Goal: Ask a question: Seek information or help from site administrators or community

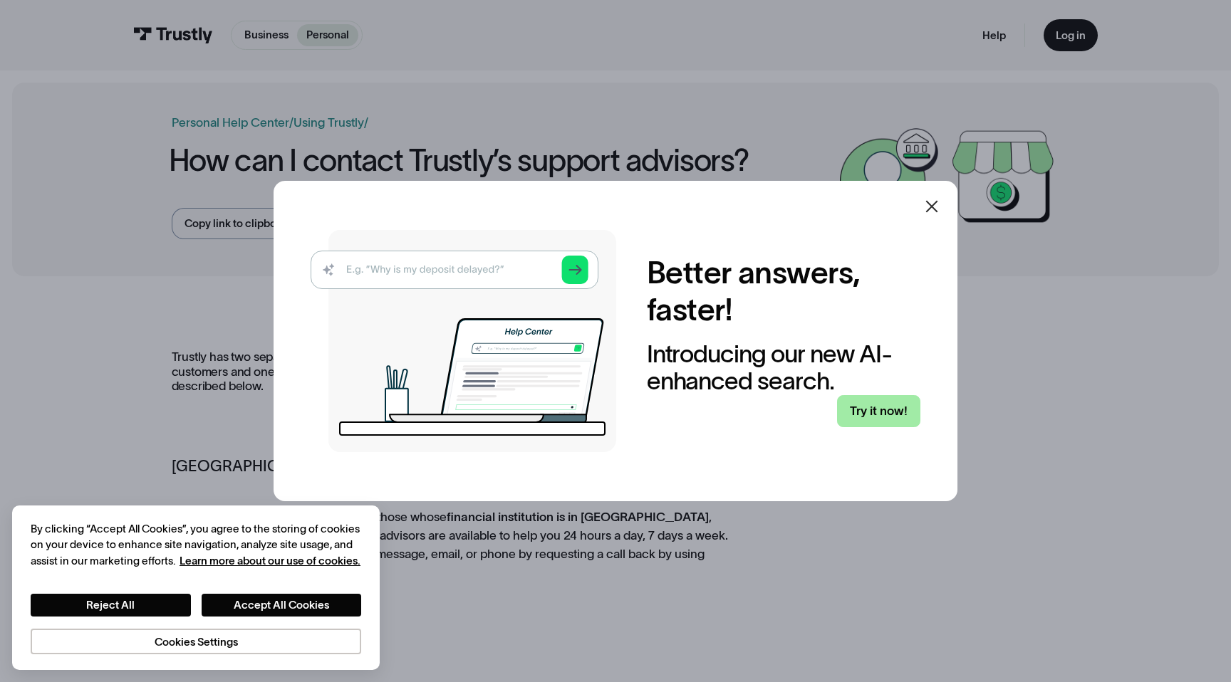
click at [879, 417] on link "Try it now!" at bounding box center [878, 411] width 83 height 32
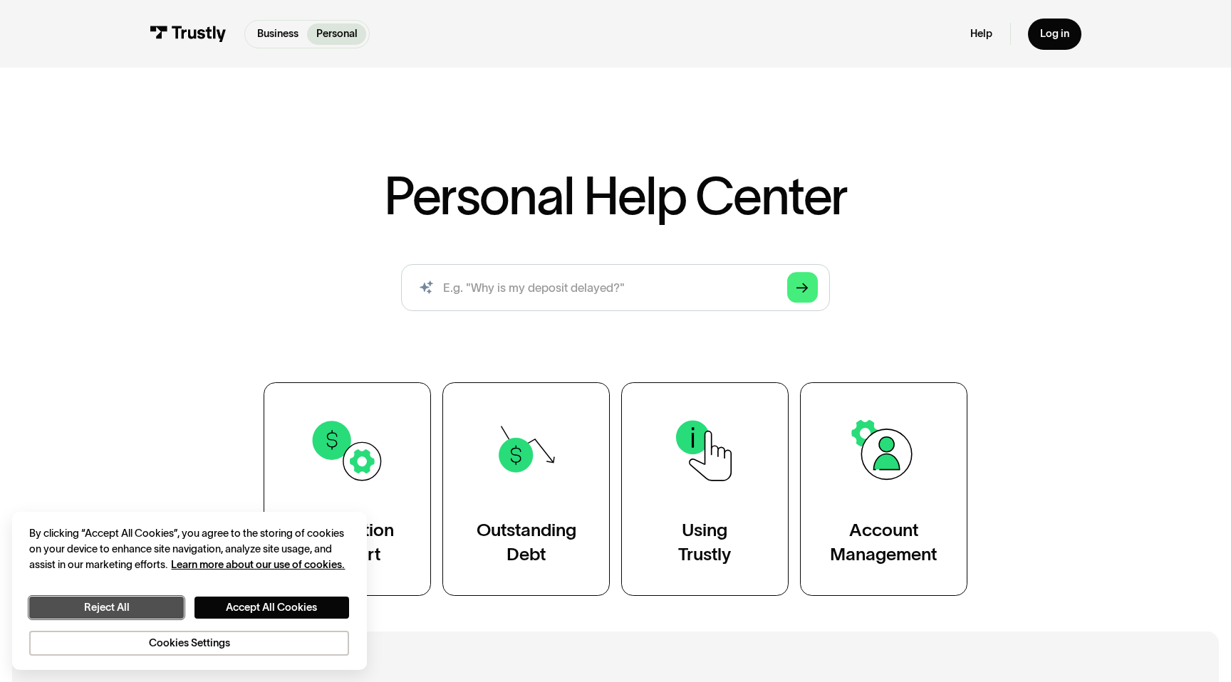
click at [169, 607] on button "Reject All" at bounding box center [106, 608] width 155 height 22
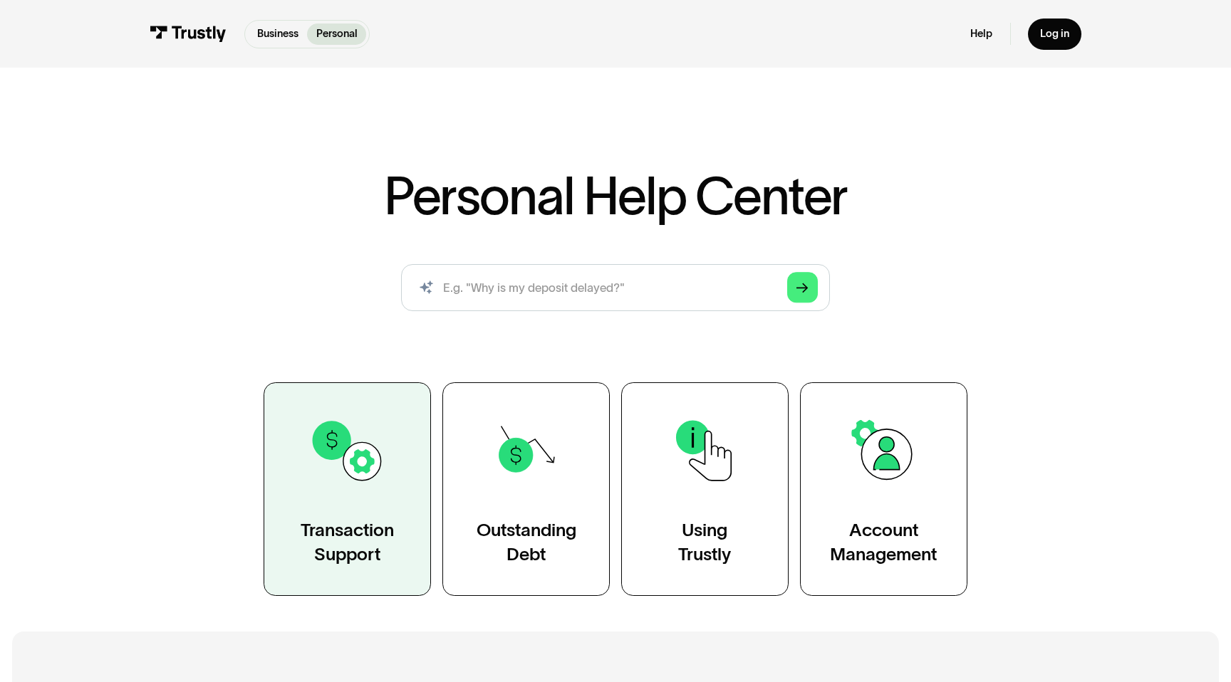
click at [334, 489] on img at bounding box center [347, 450] width 77 height 77
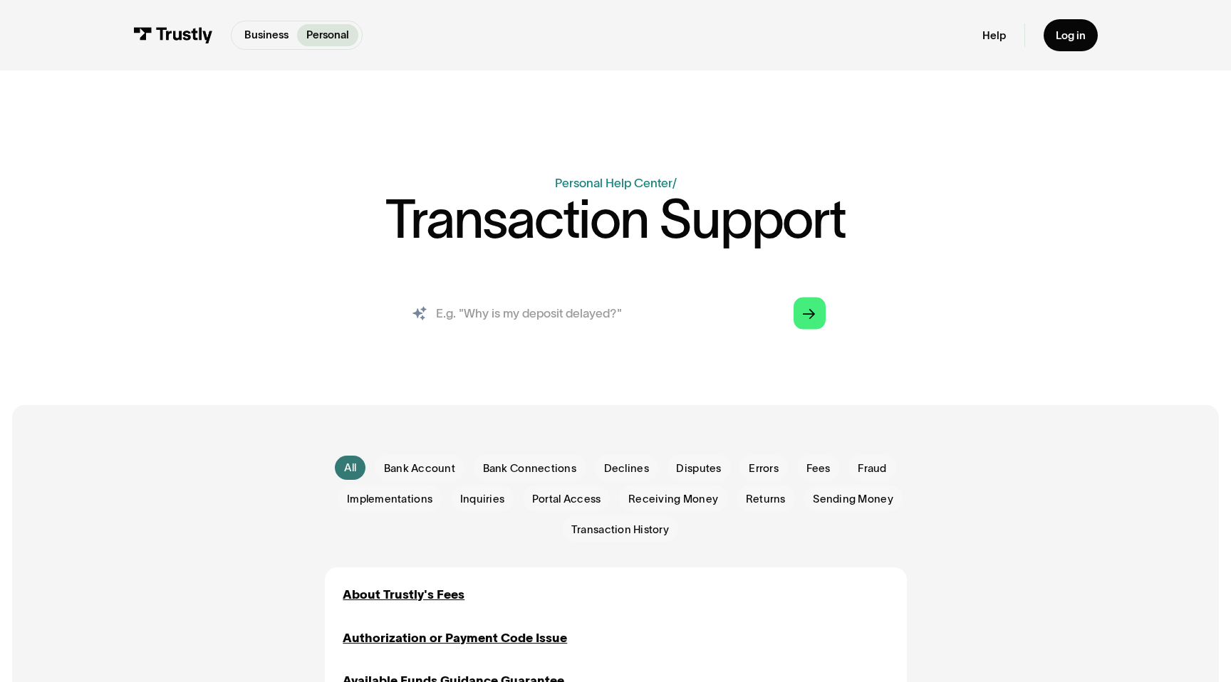
click at [511, 318] on input "search" at bounding box center [615, 312] width 444 height 49
type input "I am trying to link my fanduel account and bank account. I login to my bank, se…"
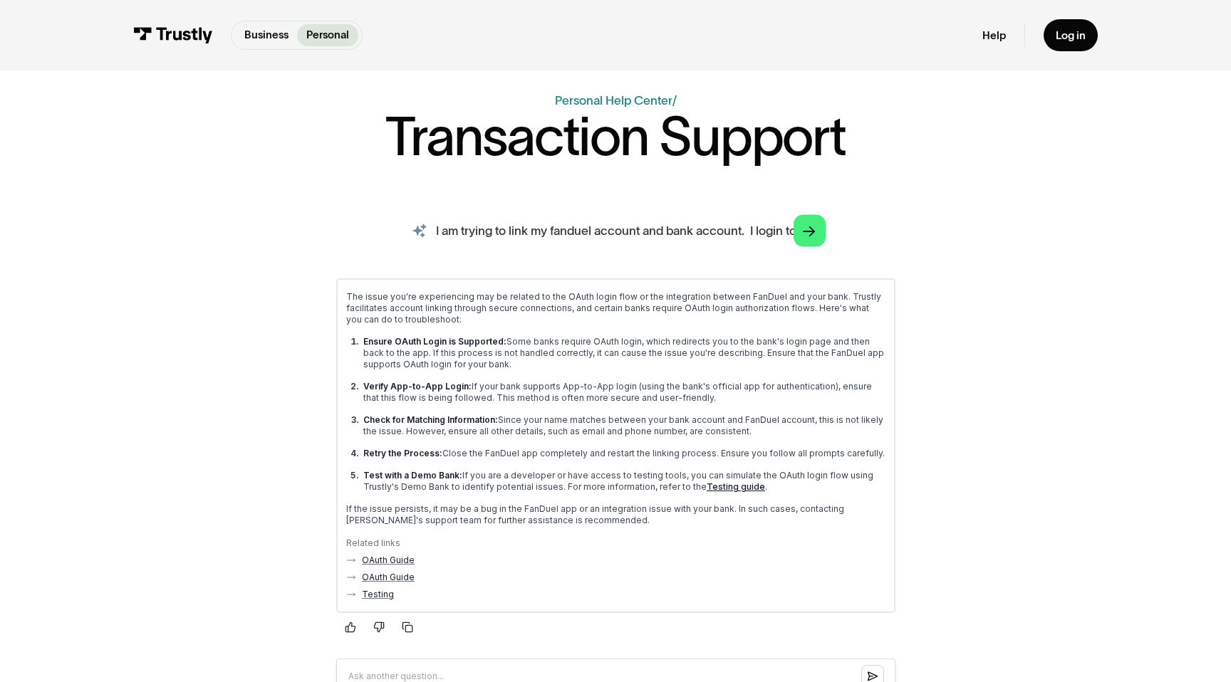
scroll to position [0, 0]
